Goal: Task Accomplishment & Management: Complete application form

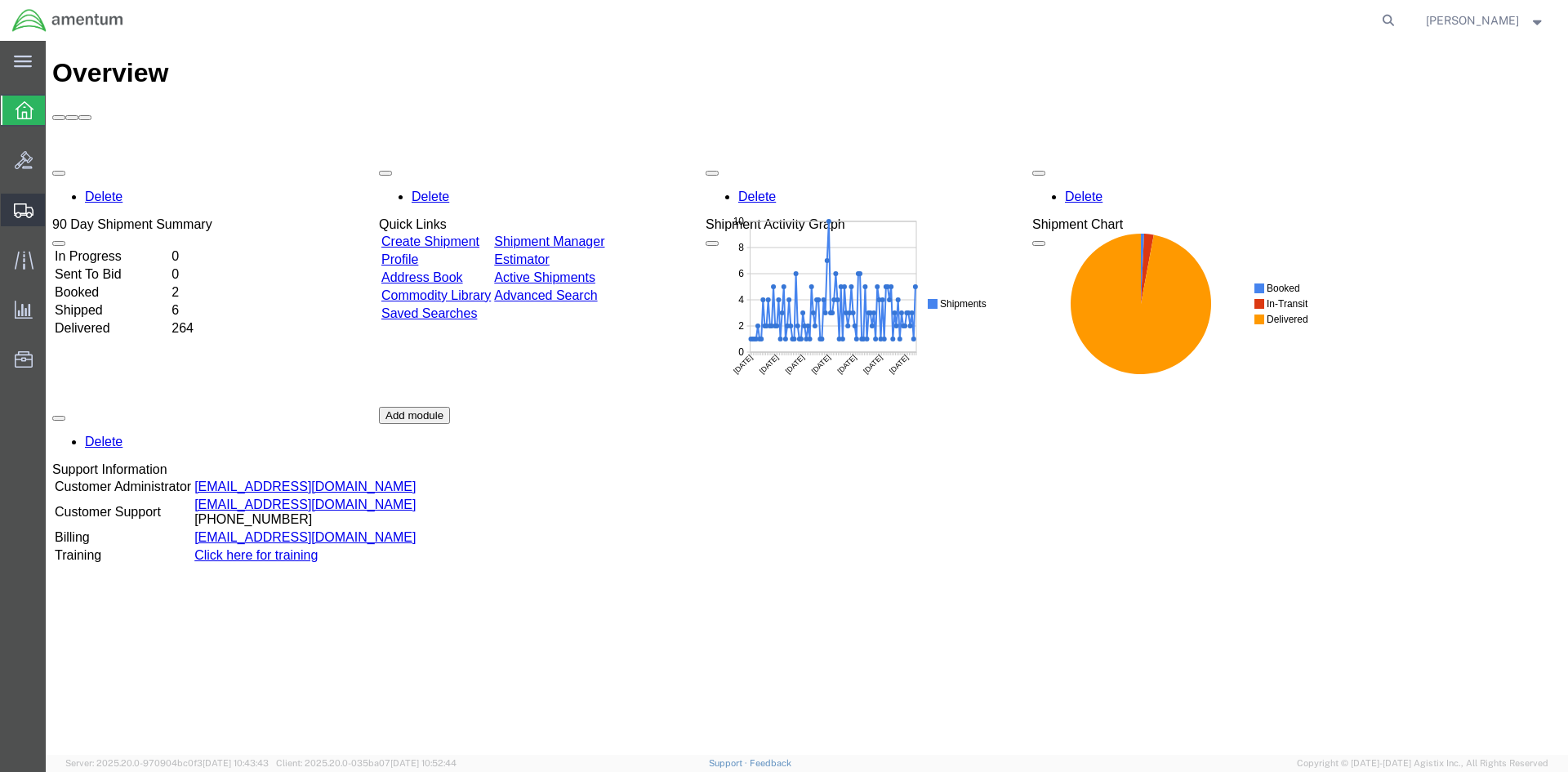
click at [0, 0] on span "Create Shipment" at bounding box center [0, 0] width 0 height 0
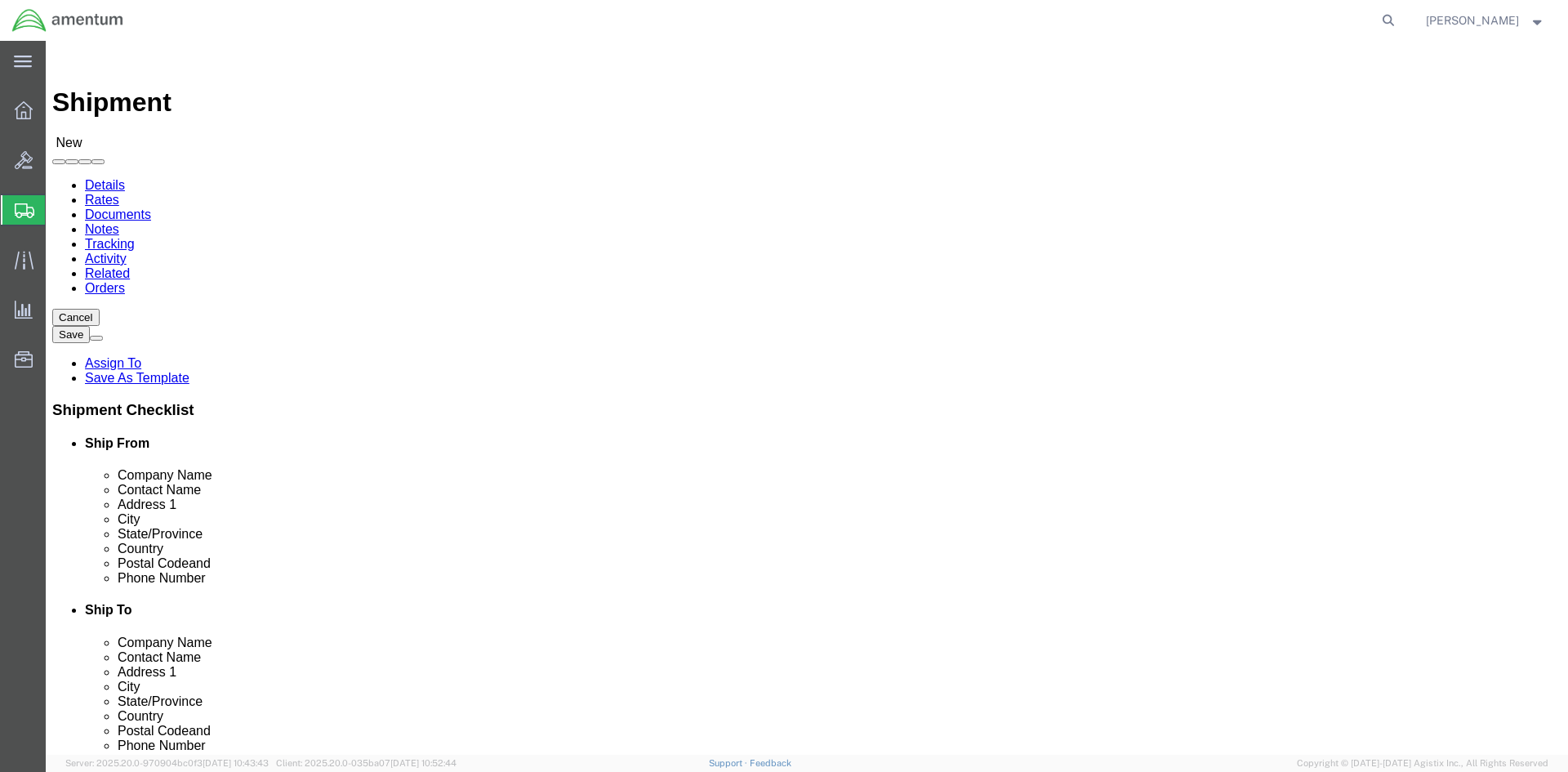
select select
select select "49925"
select select "VA"
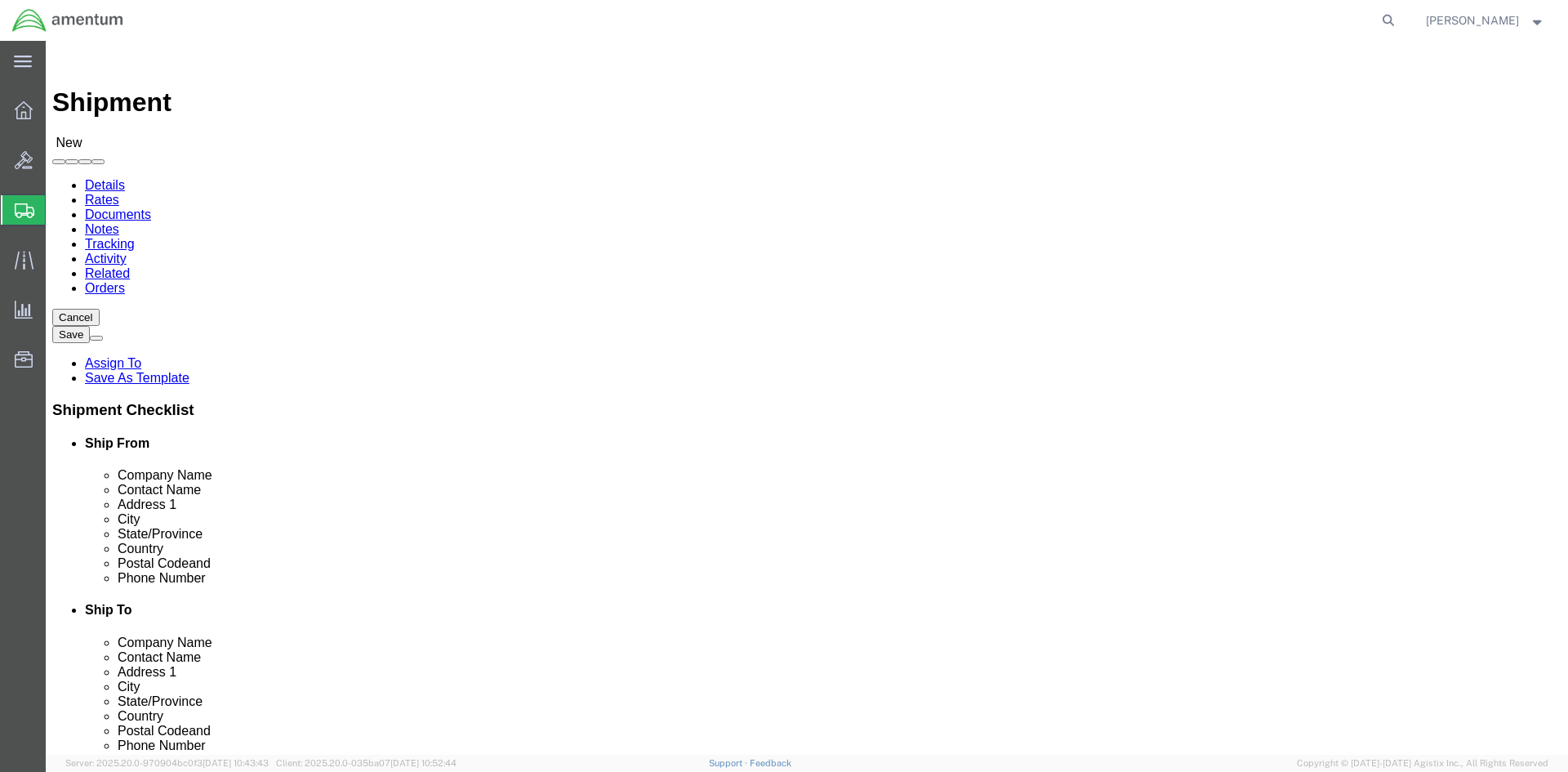
click input "text"
type input "a"
type input "AMENTUM SERVICES, INC"
click div "Ship To Location"
click input "text"
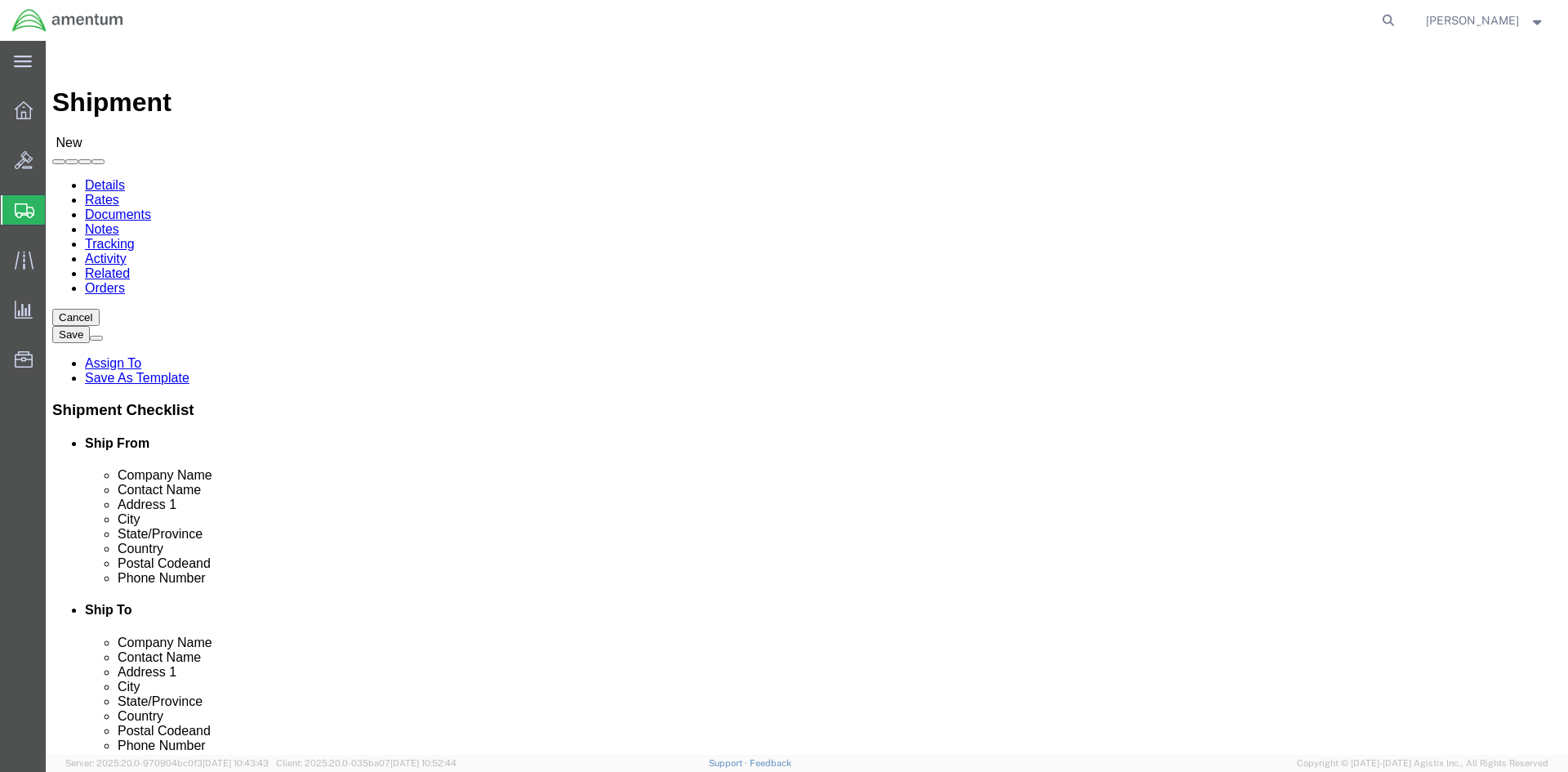
click div "Shipment Information Package Information Special Services"
drag, startPoint x: 894, startPoint y: 336, endPoint x: 902, endPoint y: 337, distance: 8.1
click input "[PERSON_NAME]"
type input "[PERSON_NAME]"
click input "text"
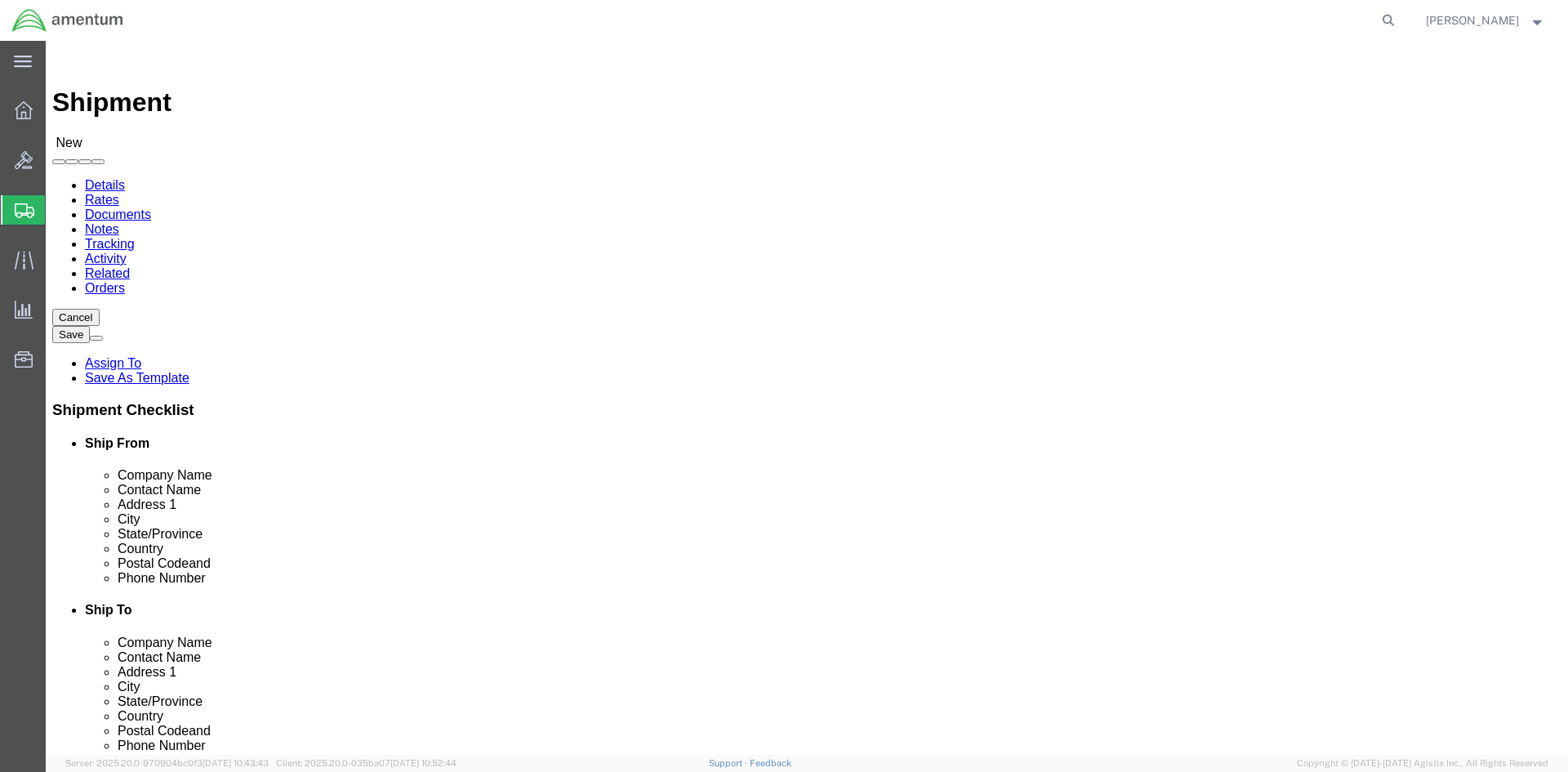
click input "text"
type input "[STREET_ADDRESS]"
click input "text"
type input "UNIT #2"
click input "text"
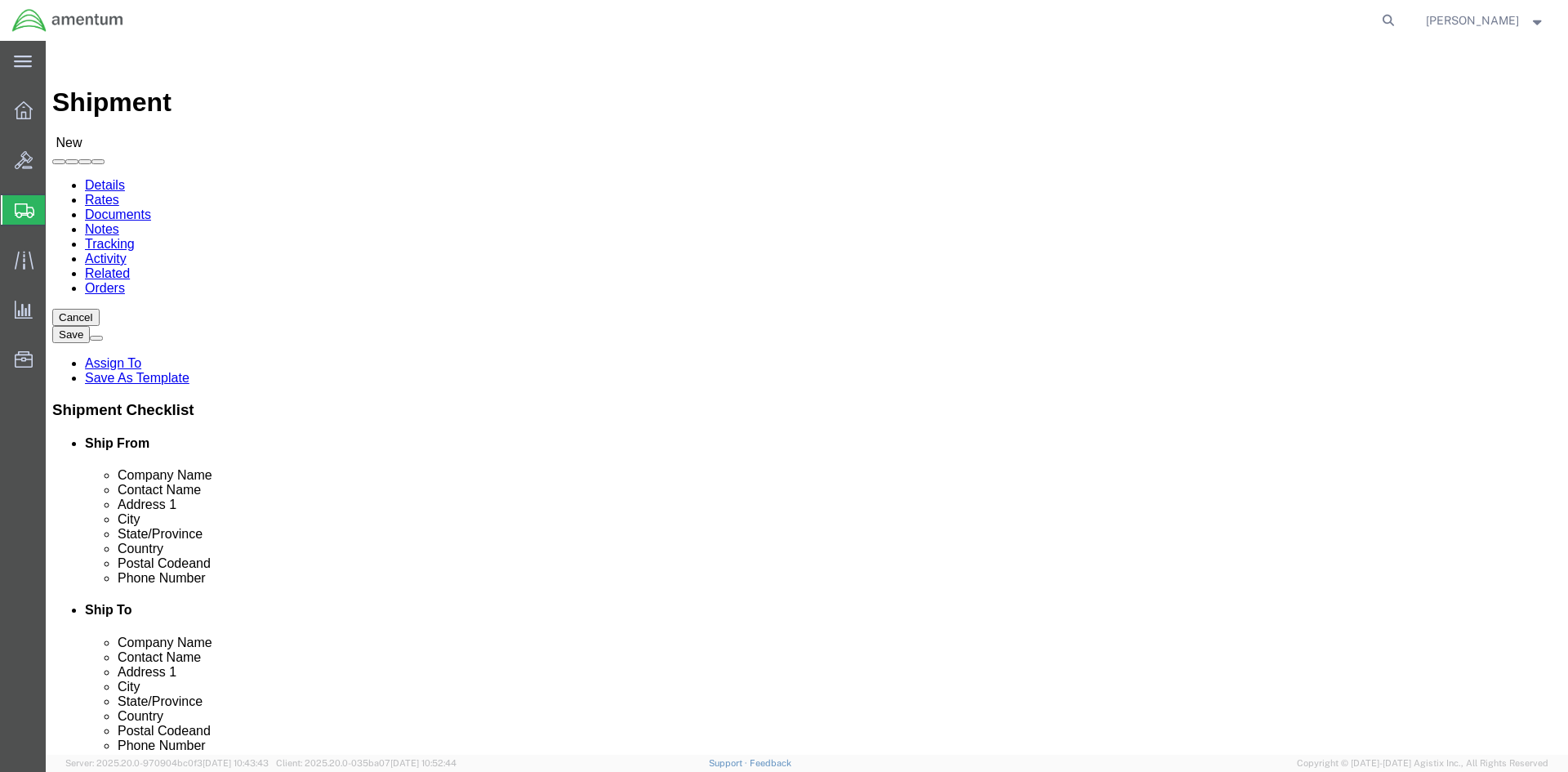
type input "[GEOGRAPHIC_DATA]"
click input "Postal Code"
type input "60185"
click input "text"
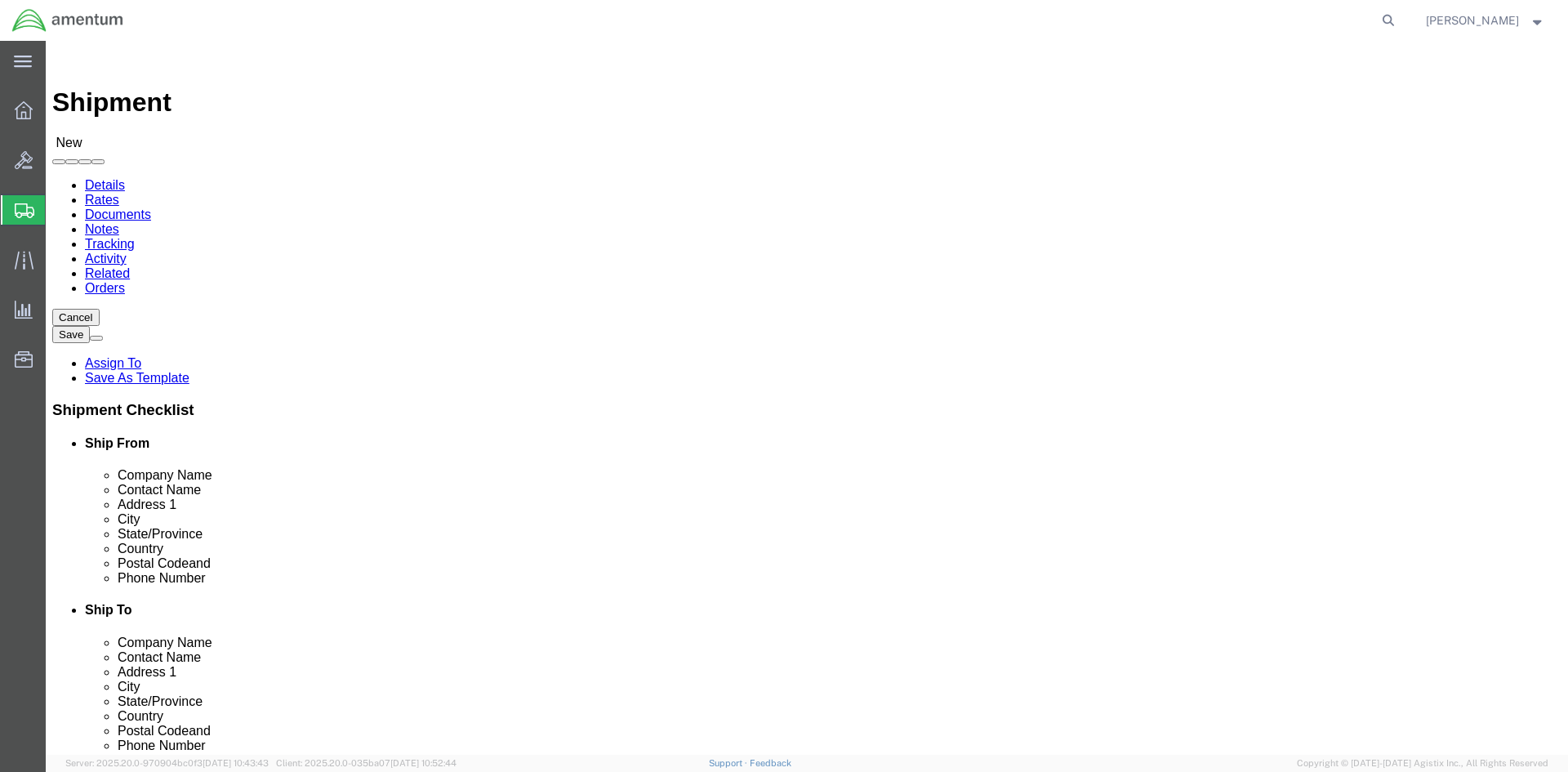
click input "text"
paste input "[PERSON_NAME][EMAIL_ADDRESS][PERSON_NAME][DOMAIN_NAME]"
type input "[PERSON_NAME][EMAIL_ADDRESS][PERSON_NAME][DOMAIN_NAME]"
click div "Location My Profile Location [PHONE_NUMBER] [PHONE_NUMBER] [PHONE_NUMBER] [PHON…"
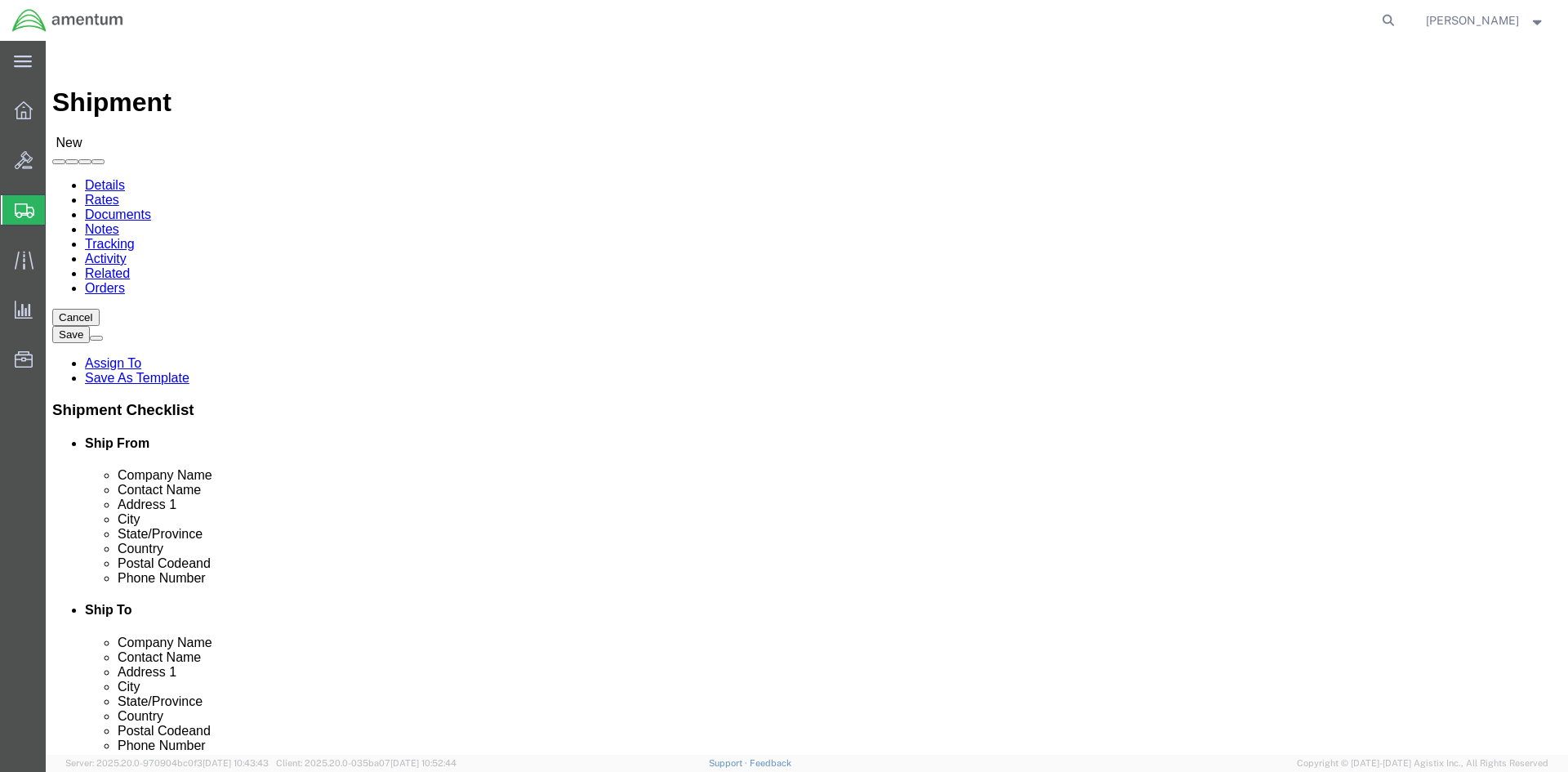
click input "text"
type input "[PHONE_NUMBER]"
click label
click input "checkbox"
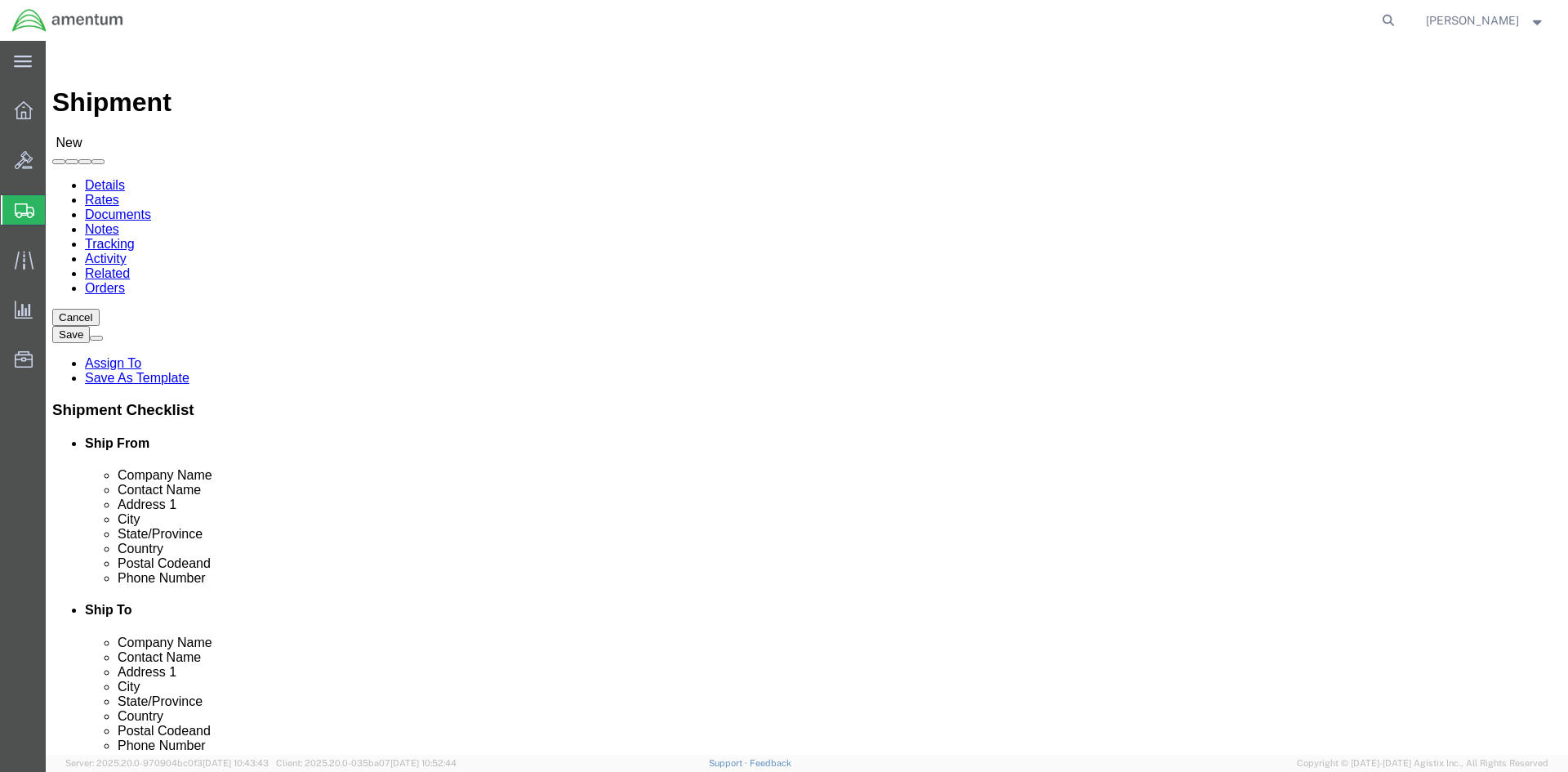
checkbox input "false"
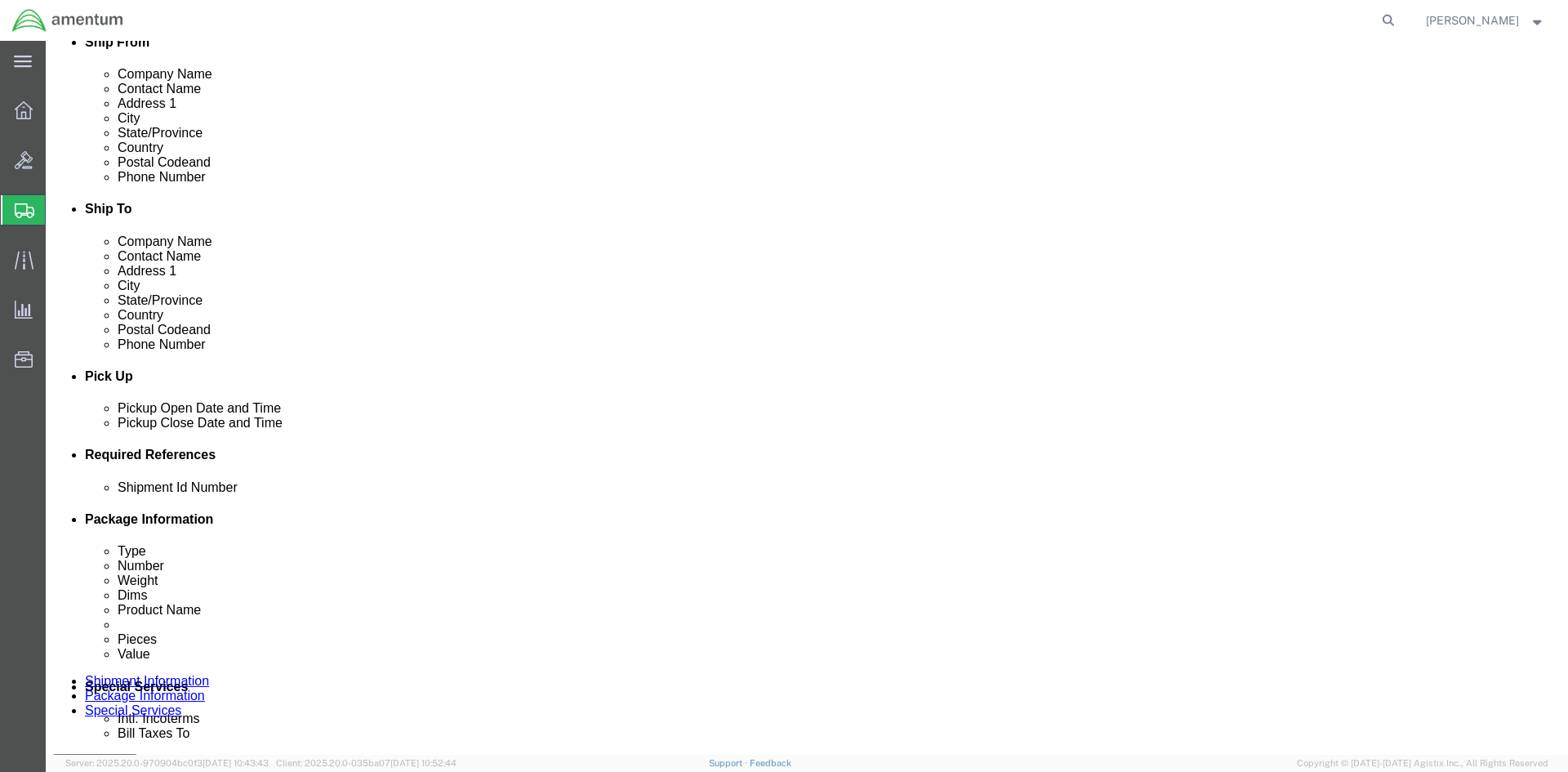
scroll to position [409, 0]
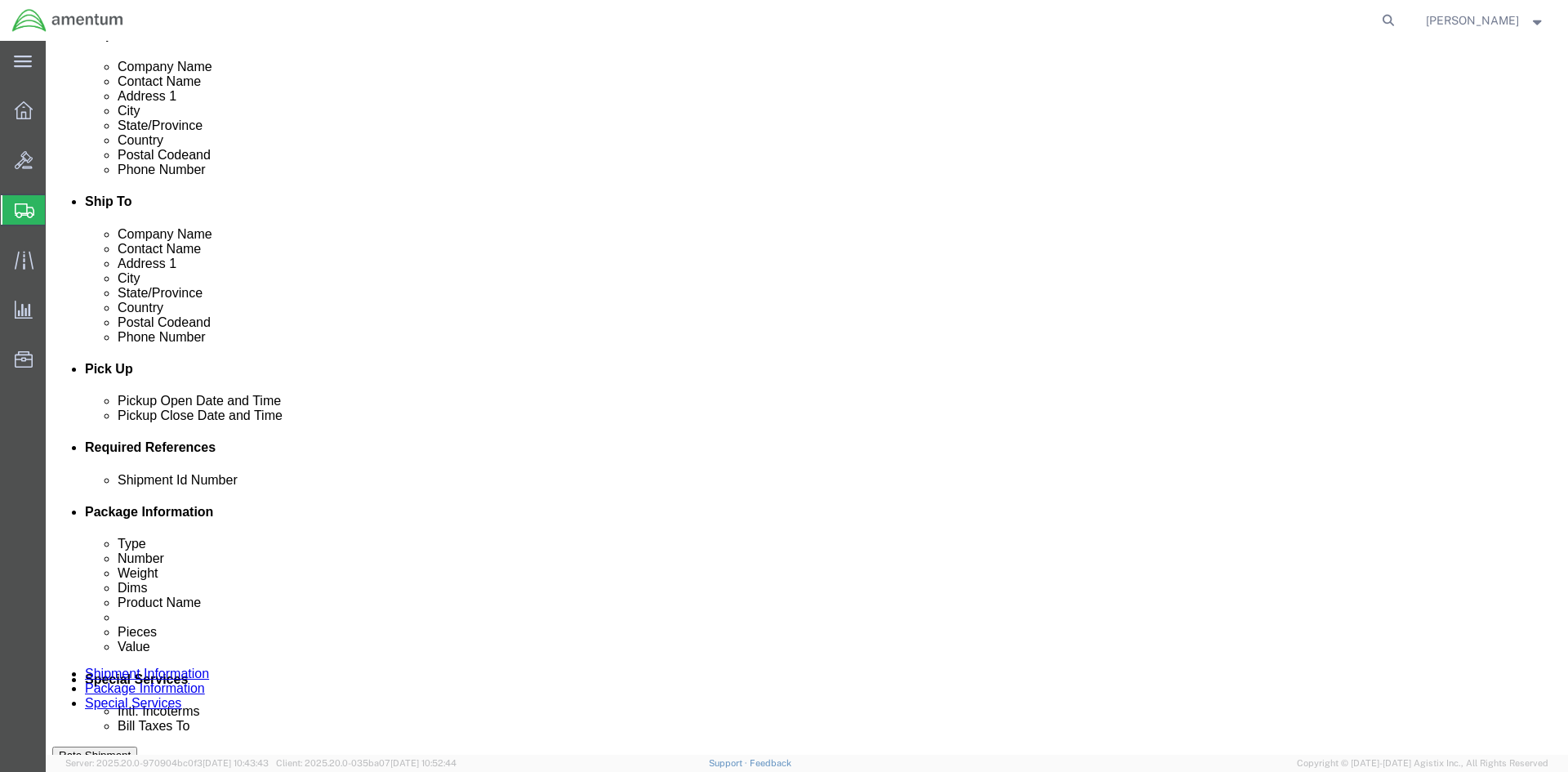
click button "Add reference"
click select "Select Account Type Activity ID Airline Appointment Number ASN Batch Request # …"
click input "text"
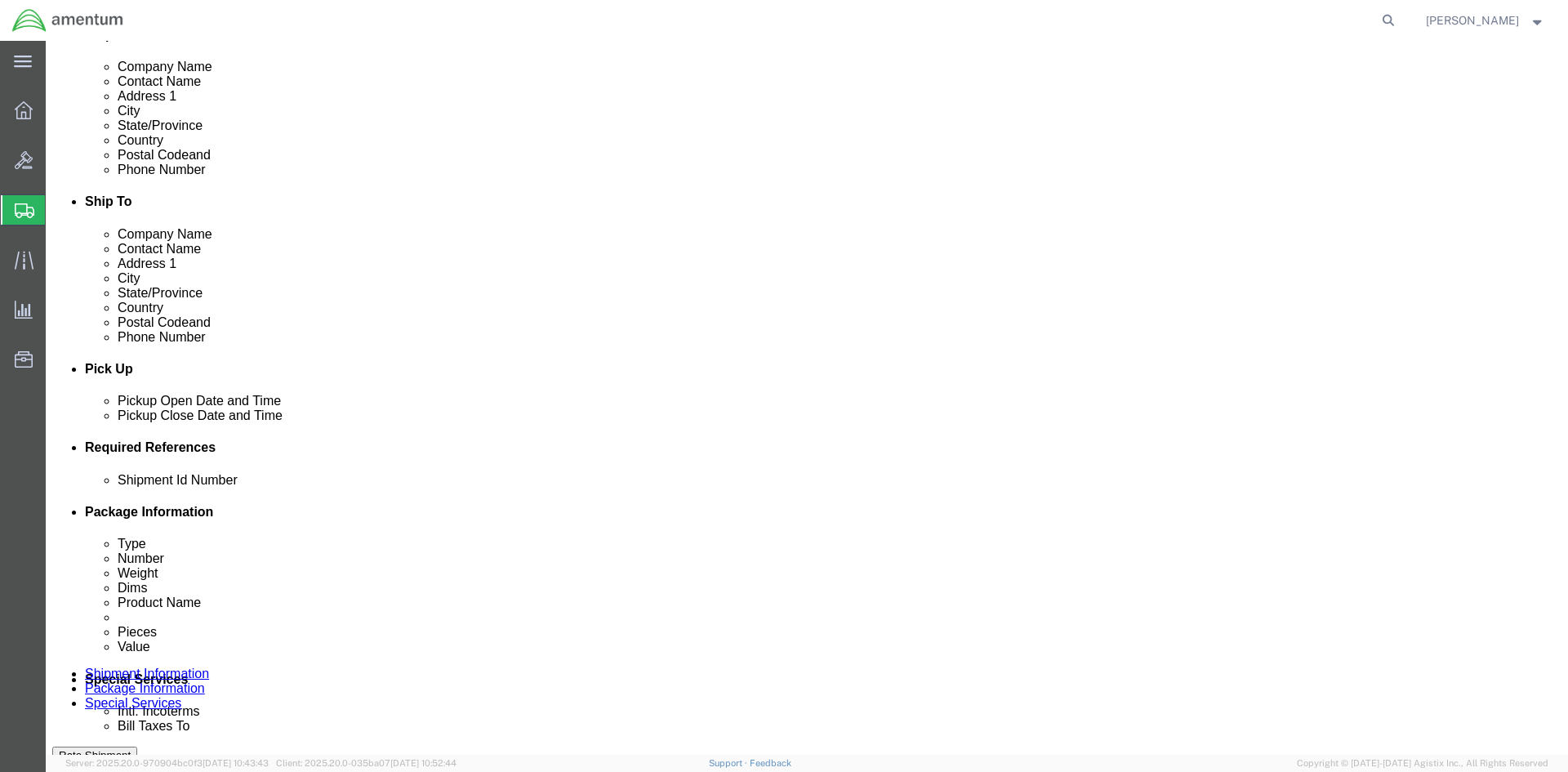
click input "text"
click select "Select Account Type Activity ID Airline Appointment Number ASN Batch Request # …"
select select "CUSTREF"
click select "Select Account Type Activity ID Airline Appointment Number ASN Batch Request # …"
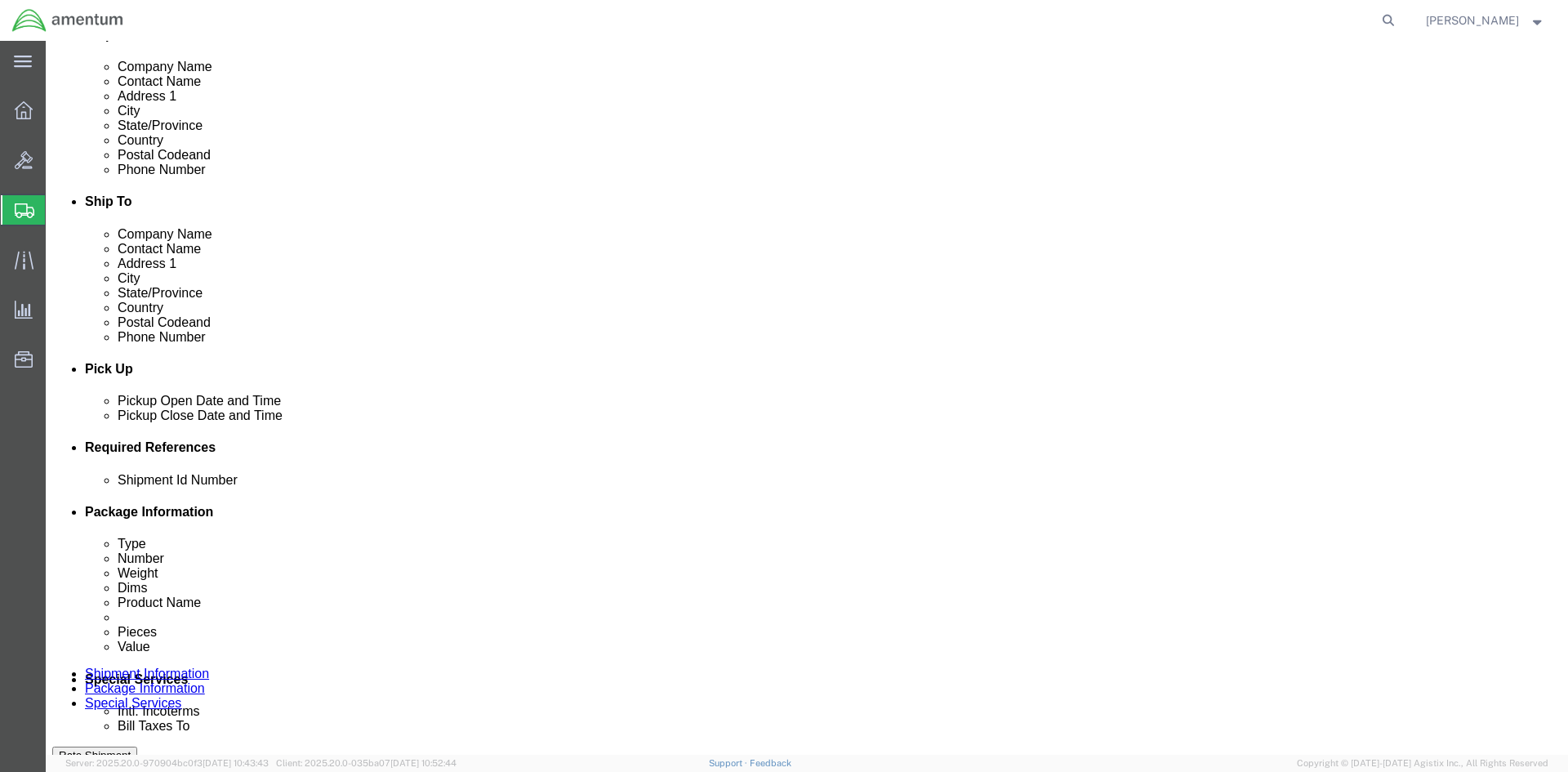
select select "DEPT"
click select "Select Account Type Activity ID Airline Appointment Number ASN Batch Request # …"
select select "PROJNUM"
click select "Select Account Type Activity ID Airline Appointment Number ASN Batch Request # …"
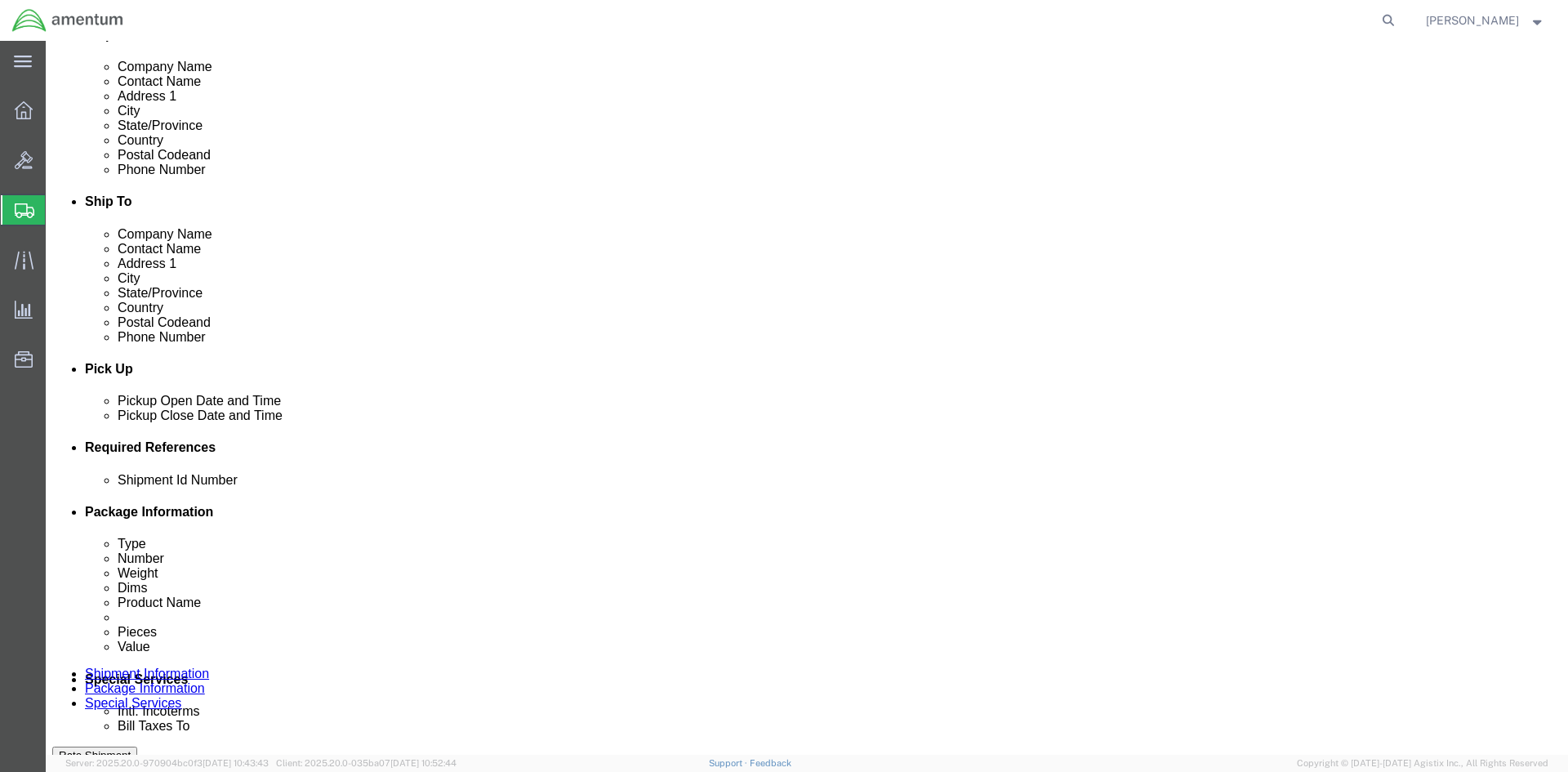
click input "text"
type input "CARD READER"
click input "text"
type input "CARD READER"
click input "text"
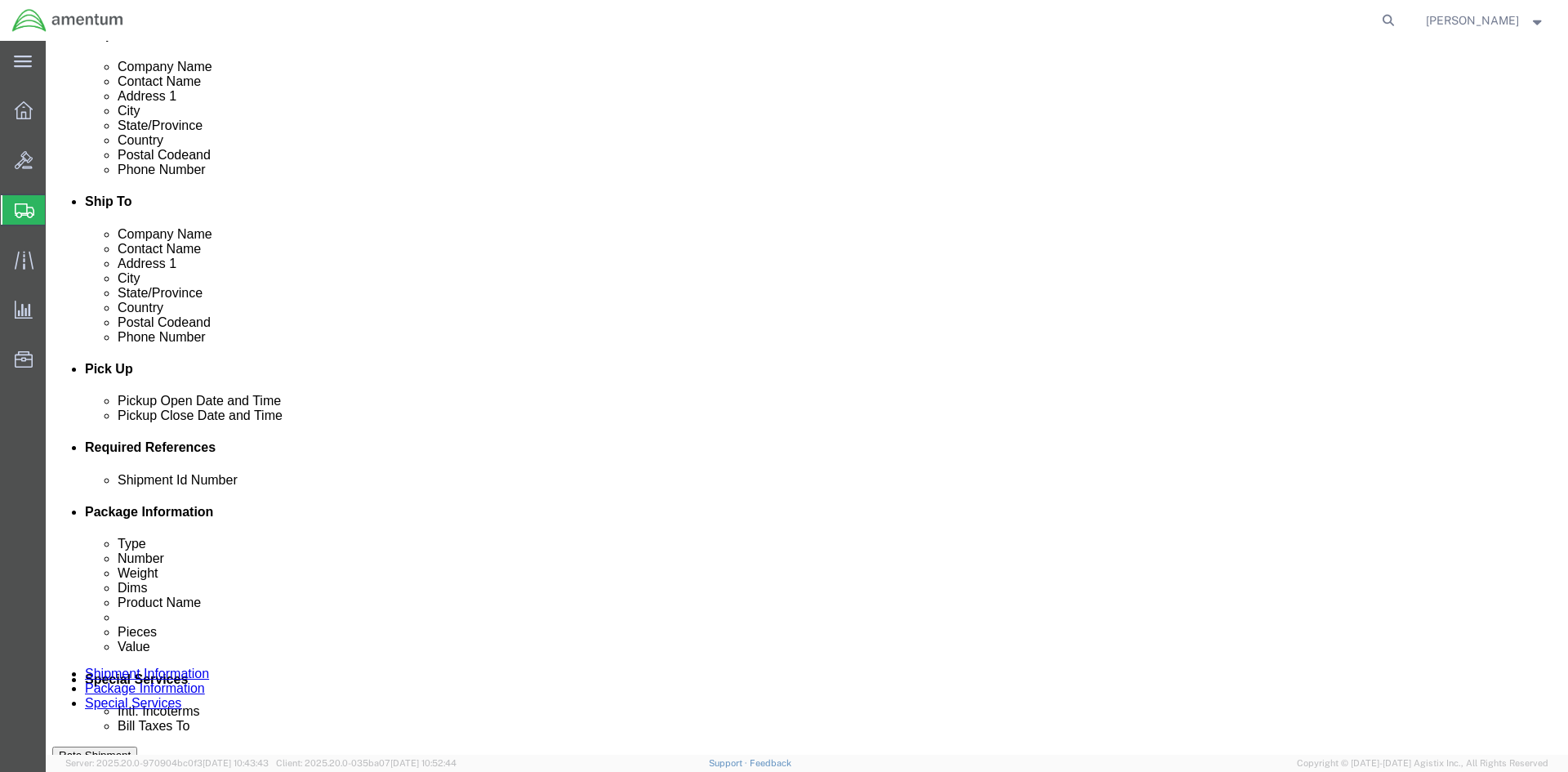
type input "CBP"
click input "text"
type input "6118.04.03.2219.000.NCR.0000"
click div "Pickup Date: Pickup Start Date Pickup Start Time Pickup Open Date and Time [DAT…"
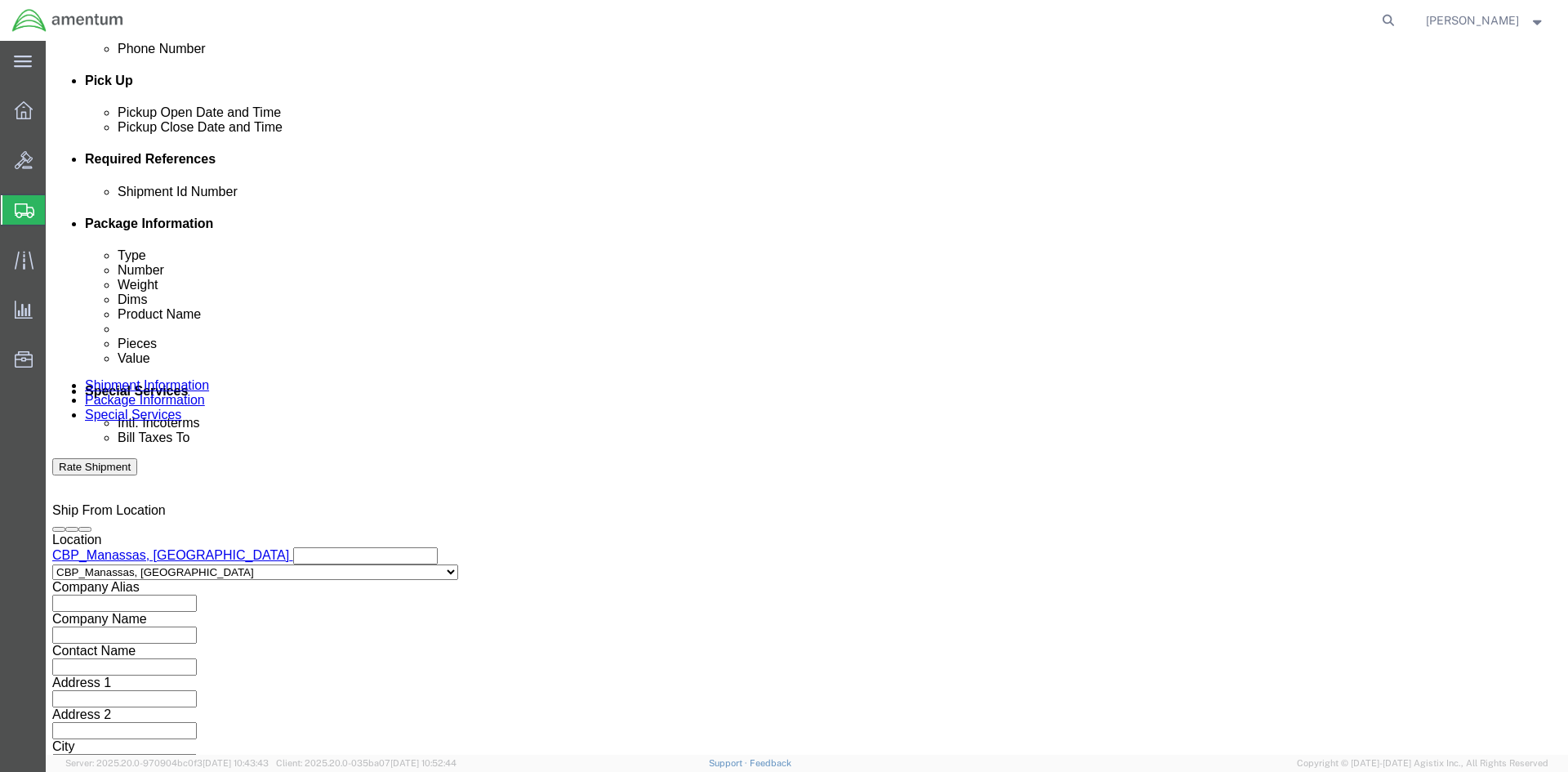
scroll to position [719, 0]
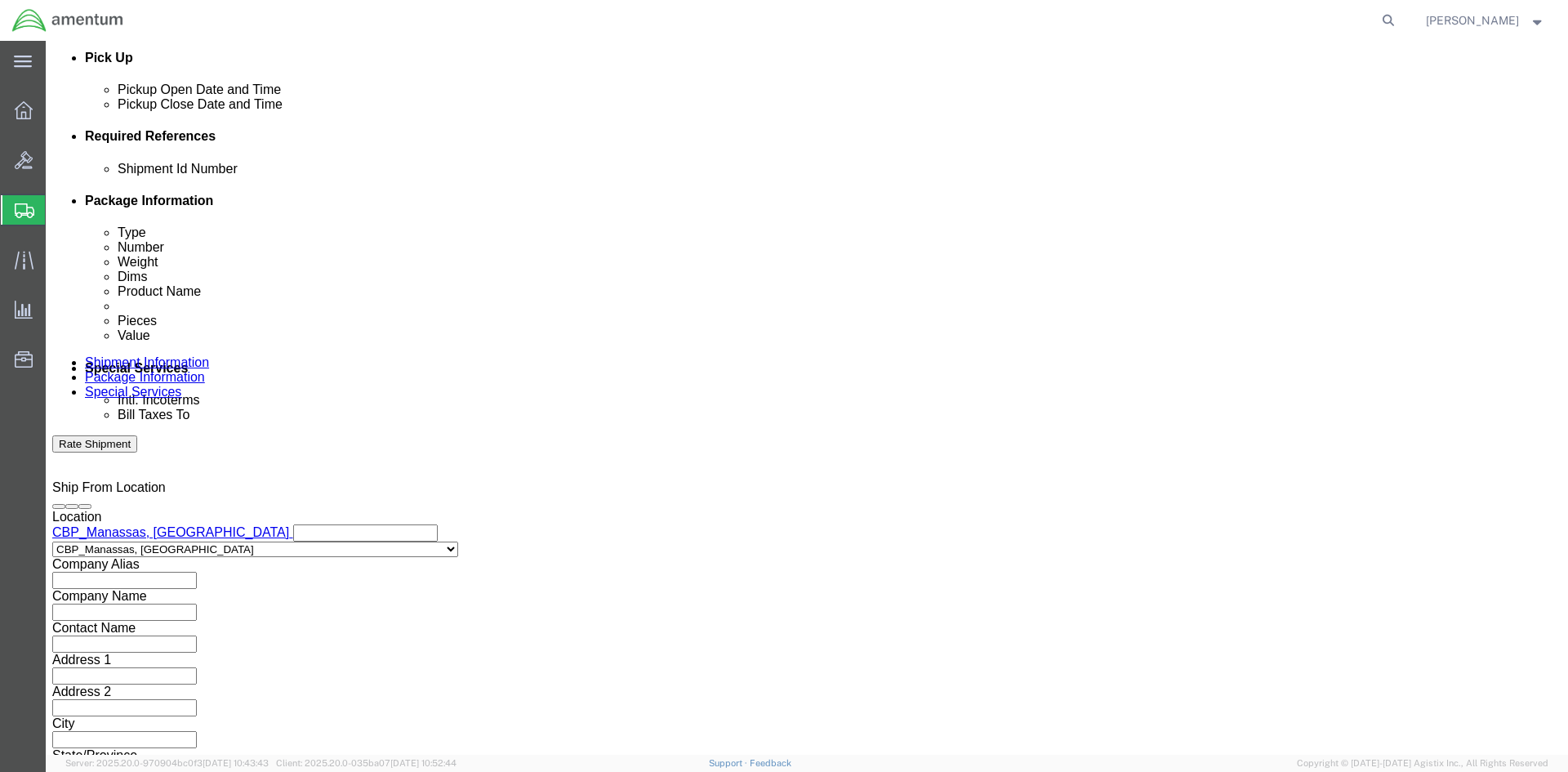
click button "Continue"
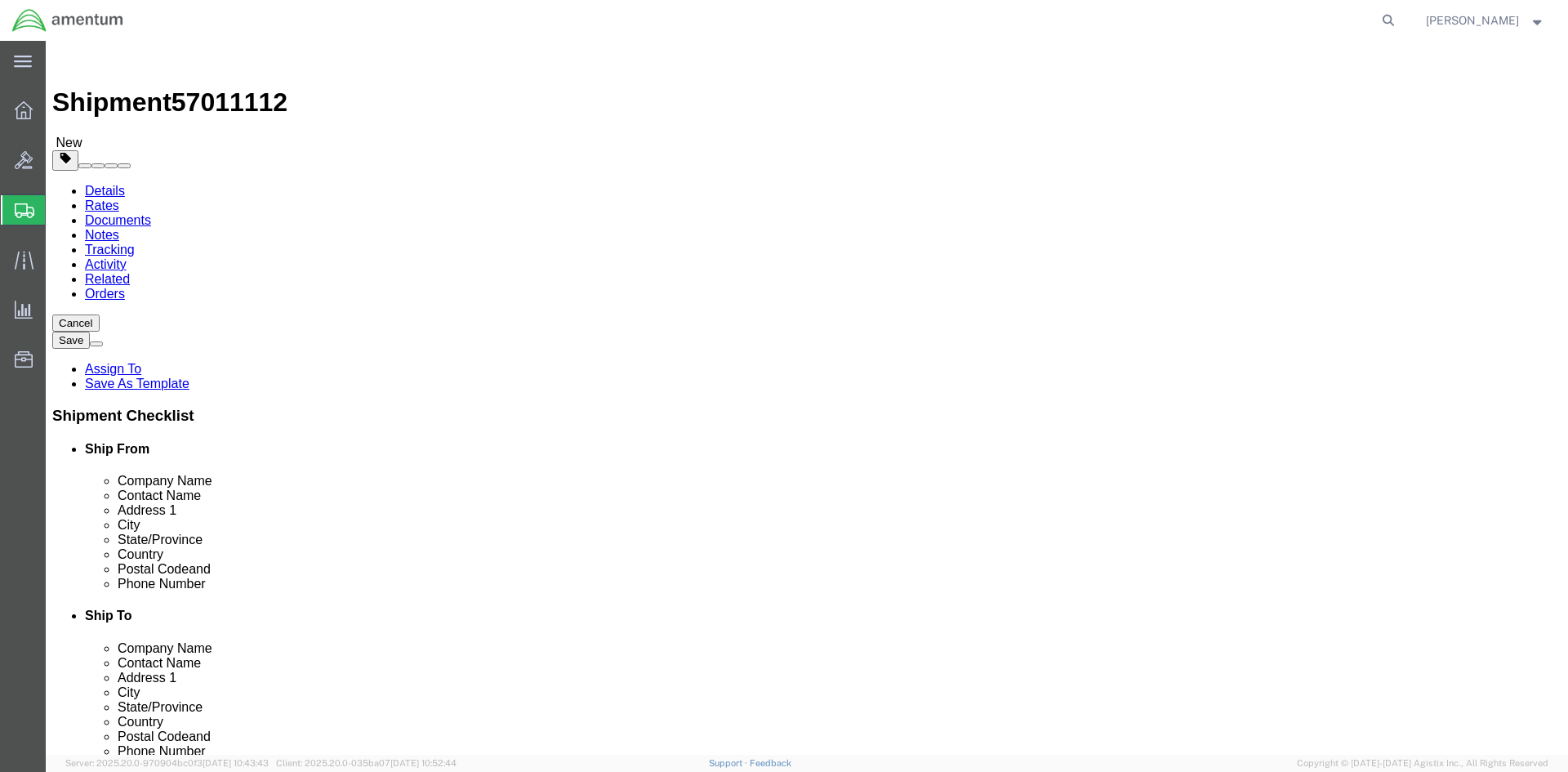
click select "Select BCK Boxes Bale(s) Basket(s) Bolt(s) Bottle(s) Buckets Bulk Bundle(s) Can…"
select select "SBX"
click select "Select BCK Boxes Bale(s) Basket(s) Bolt(s) Bottle(s) Buckets Bulk Bundle(s) Can…"
type input "12.25"
type input "11.00"
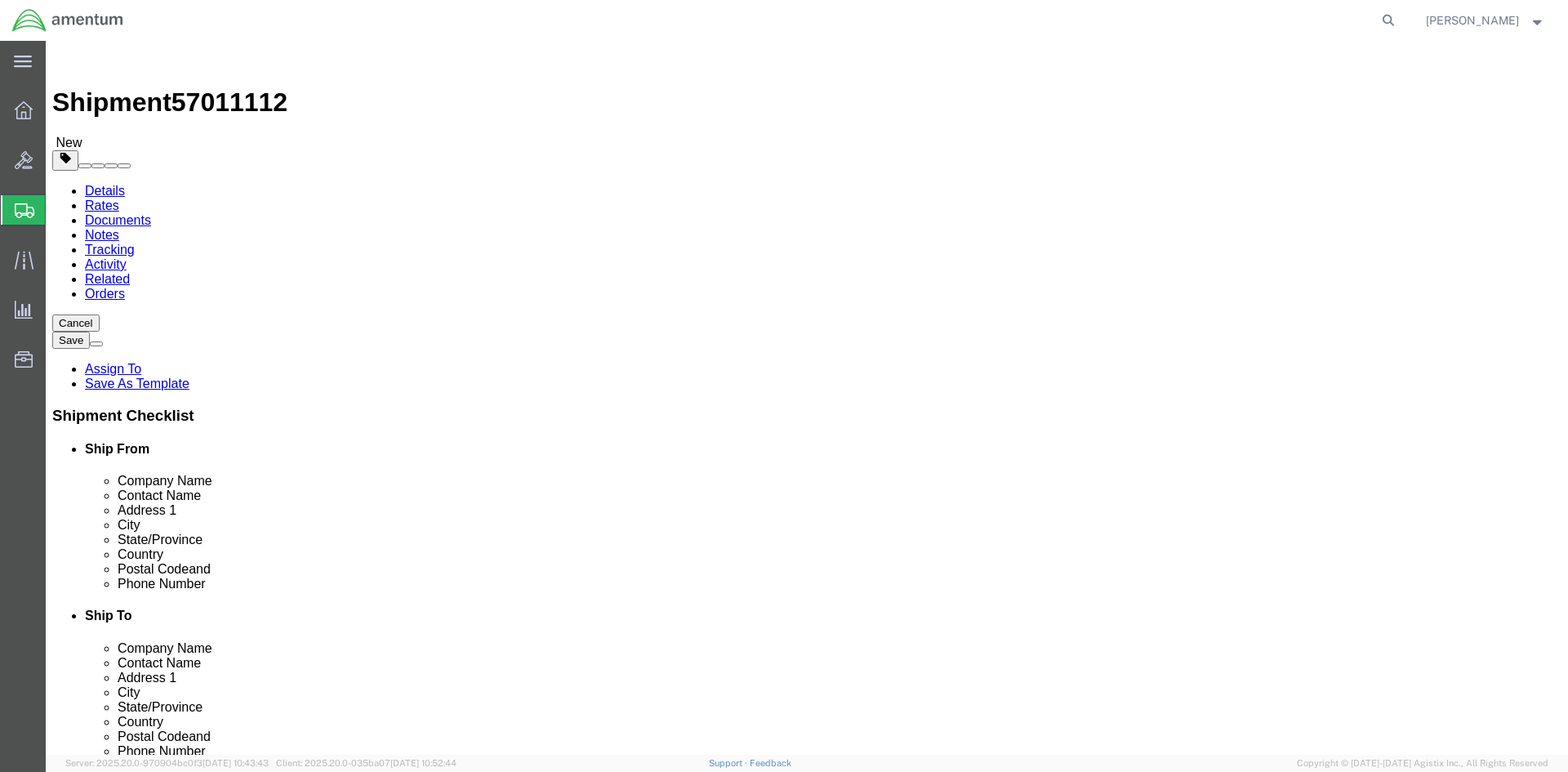
type input "1.50"
drag, startPoint x: 272, startPoint y: 378, endPoint x: 86, endPoint y: 375, distance: 186.0
click div "Weight 0.00 Select kgs lbs Ship. t°"
type input "1.00"
click link "Add Content"
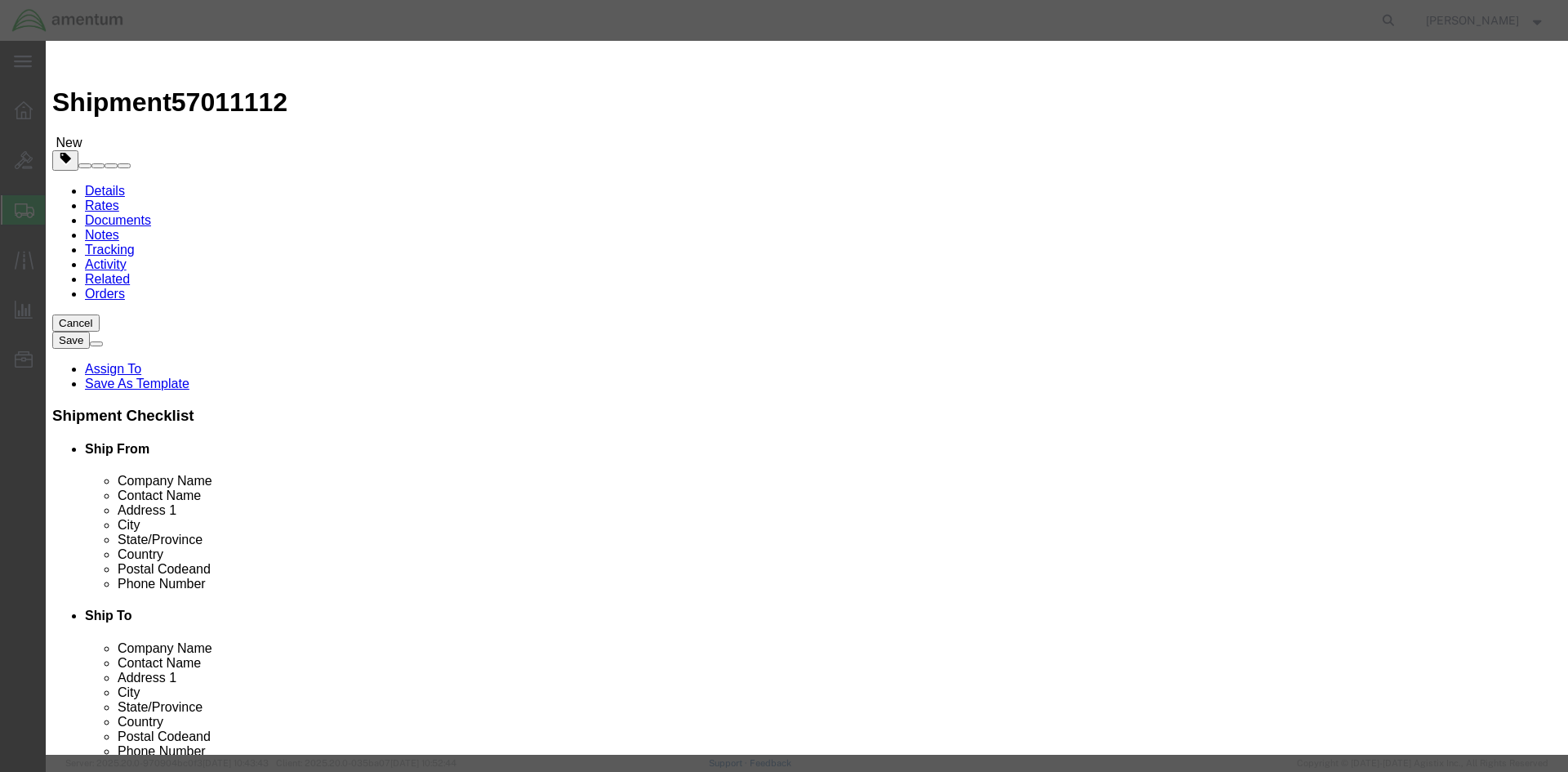
click input "text"
type input "CARD READER"
click input "0"
type input "2"
click input "text"
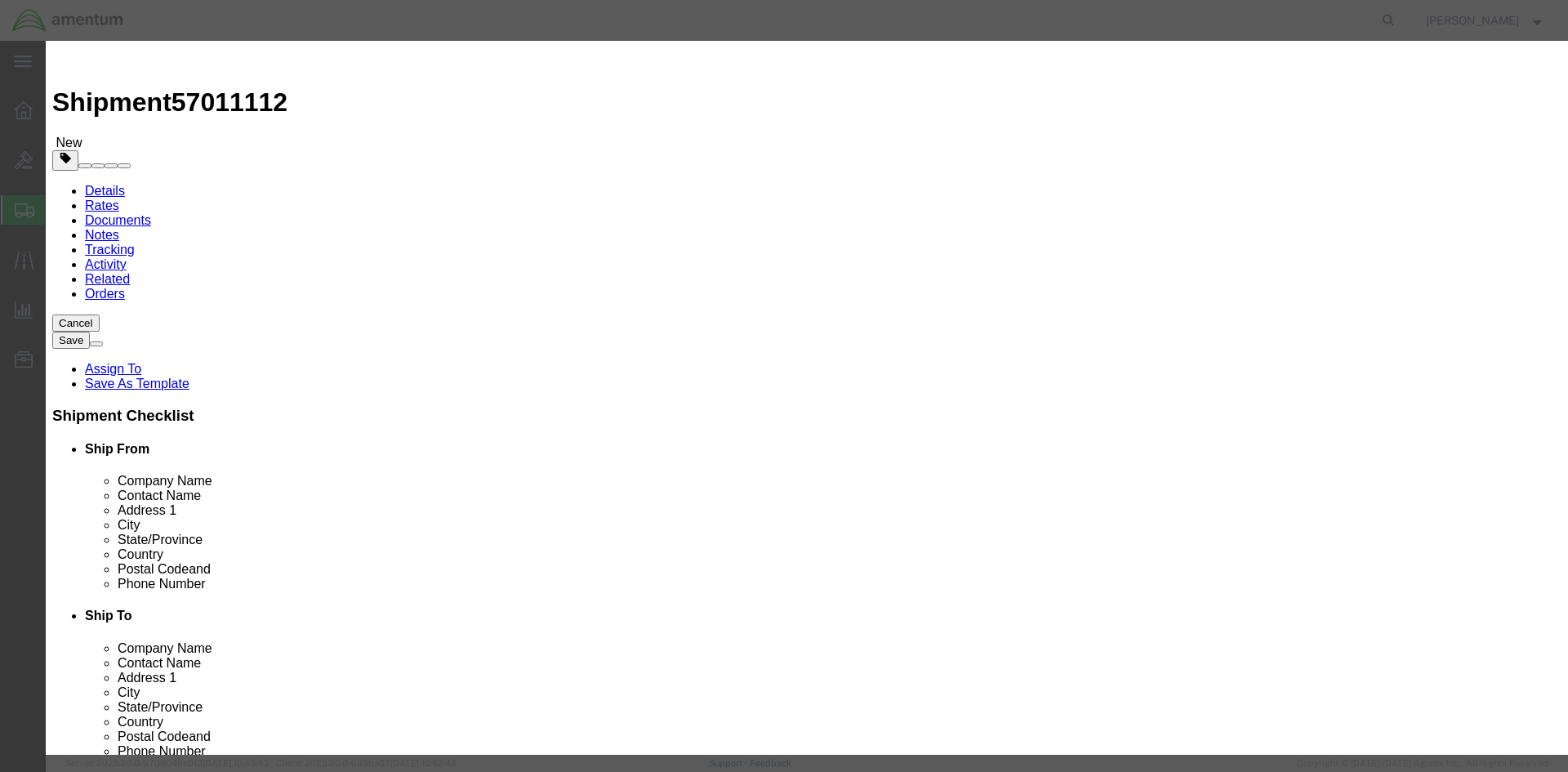
type input "100.00"
click label "GL Reference"
click input "CARD READER"
type input "CARD READER & CABLE"
click label "Shipping Temperature"
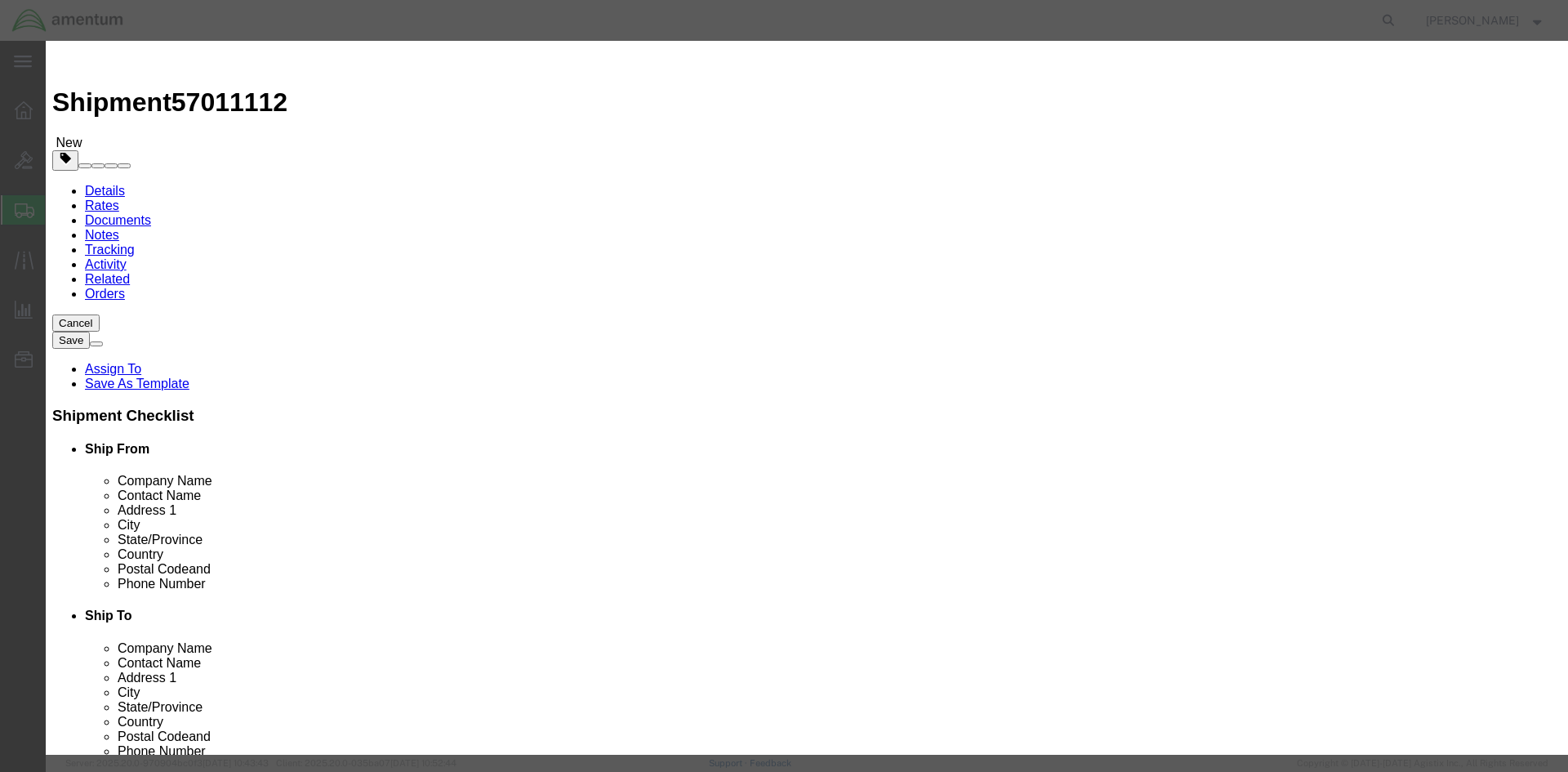
click button "Save & Close"
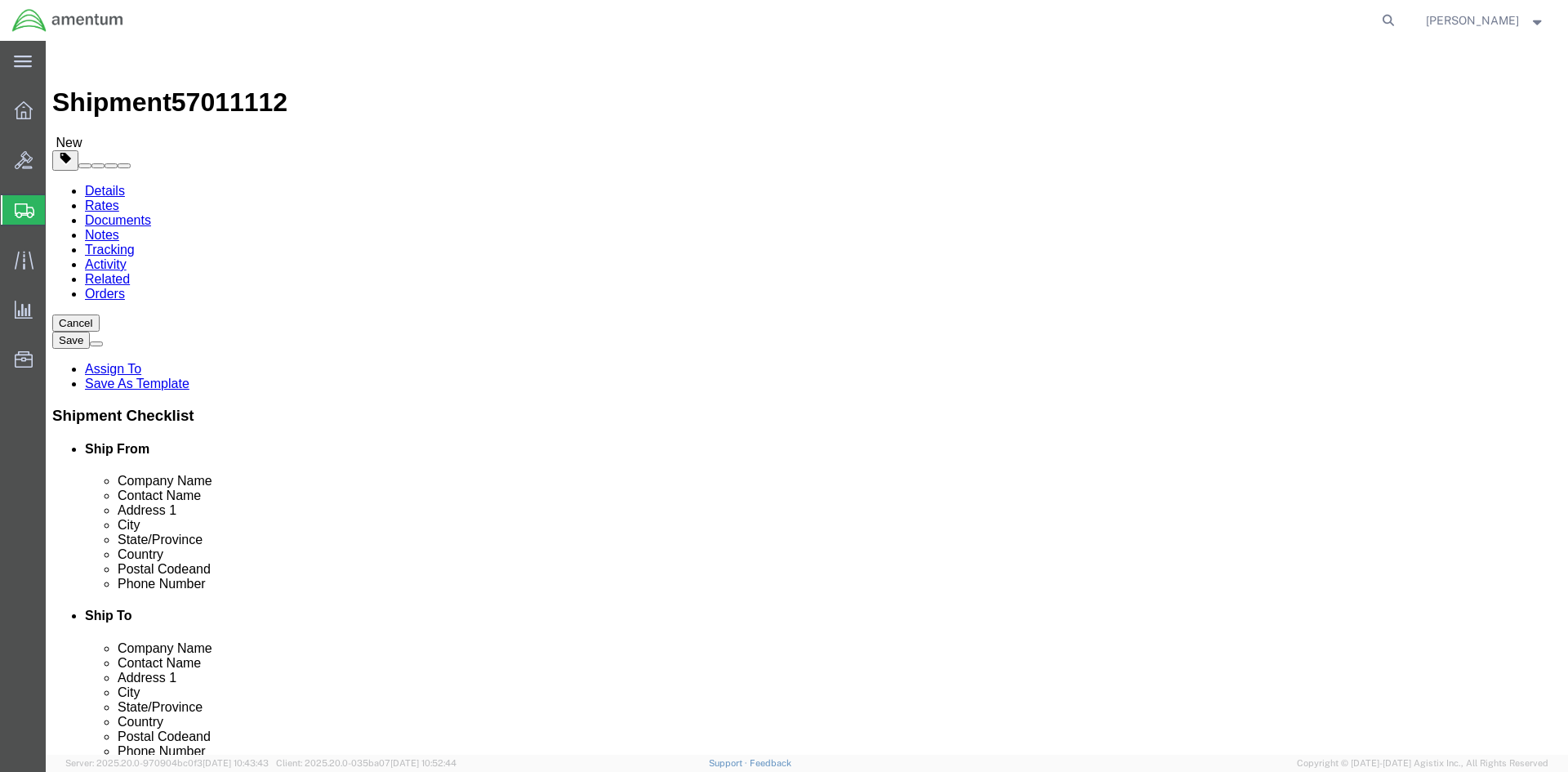
click button "Rate Shipment"
